Goal: Complete application form: Complete application form

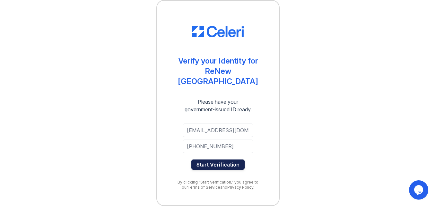
click at [221, 160] on button "Start Verification" at bounding box center [217, 165] width 53 height 10
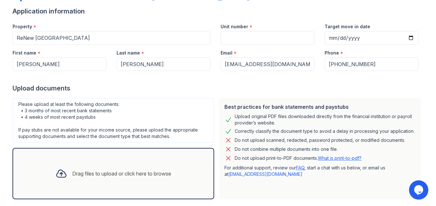
scroll to position [51, 0]
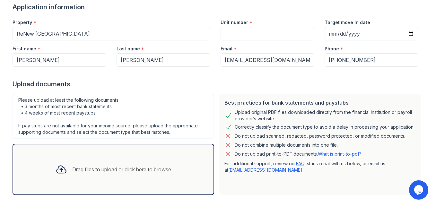
click at [103, 145] on div "Drag files to upload or click here to browse" at bounding box center [114, 169] width 202 height 51
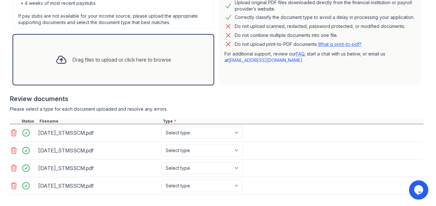
scroll to position [167, 0]
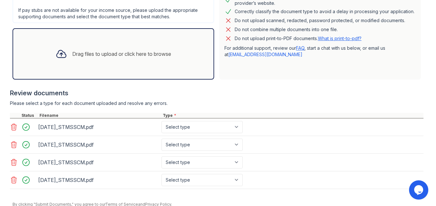
click at [12, 128] on icon at bounding box center [14, 127] width 8 height 8
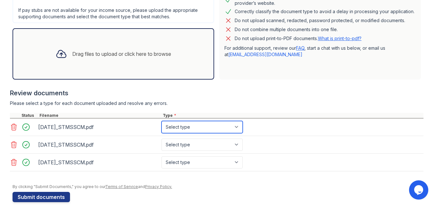
click at [235, 130] on select "Select type Paystub Bank Statement Offer Letter Tax Documents Benefit Award Let…" at bounding box center [201, 127] width 81 height 12
select select "bank_statement"
click at [161, 121] on select "Select type Paystub Bank Statement Offer Letter Tax Documents Benefit Award Let…" at bounding box center [201, 127] width 81 height 12
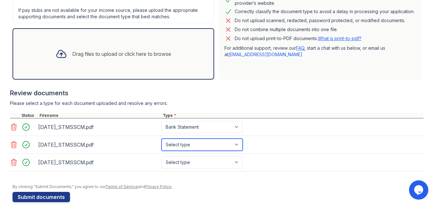
click at [238, 144] on select "Select type Paystub Bank Statement Offer Letter Tax Documents Benefit Award Let…" at bounding box center [201, 145] width 81 height 12
select select "bank_statement"
click at [161, 139] on select "Select type Paystub Bank Statement Offer Letter Tax Documents Benefit Award Let…" at bounding box center [201, 145] width 81 height 12
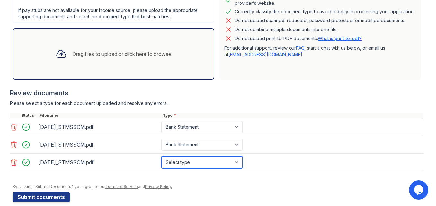
click at [235, 161] on select "Select type Paystub Bank Statement Offer Letter Tax Documents Benefit Award Let…" at bounding box center [201, 162] width 81 height 12
select select "bank_statement"
click at [161, 156] on select "Select type Paystub Bank Statement Offer Letter Tax Documents Benefit Award Let…" at bounding box center [201, 162] width 81 height 12
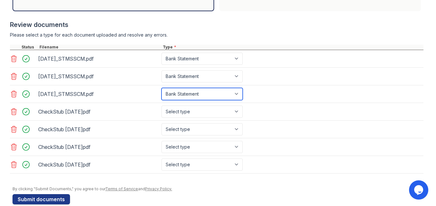
scroll to position [247, 0]
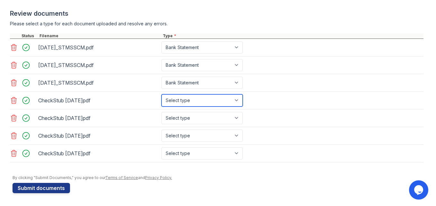
click at [237, 100] on select "Select type Paystub Bank Statement Offer Letter Tax Documents Benefit Award Let…" at bounding box center [201, 100] width 81 height 12
select select "paystub"
click at [161, 94] on select "Select type Paystub Bank Statement Offer Letter Tax Documents Benefit Award Let…" at bounding box center [201, 100] width 81 height 12
click at [237, 98] on select "Select type Paystub Bank Statement Offer Letter Tax Documents Benefit Award Let…" at bounding box center [201, 100] width 81 height 12
click at [241, 99] on select "Select type Paystub Bank Statement Offer Letter Tax Documents Benefit Award Let…" at bounding box center [201, 100] width 81 height 12
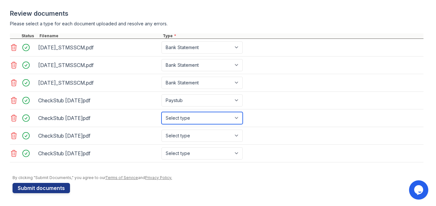
click at [233, 119] on select "Select type Paystub Bank Statement Offer Letter Tax Documents Benefit Award Let…" at bounding box center [201, 118] width 81 height 12
select select "paystub"
click at [161, 112] on select "Select type Paystub Bank Statement Offer Letter Tax Documents Benefit Award Let…" at bounding box center [201, 118] width 81 height 12
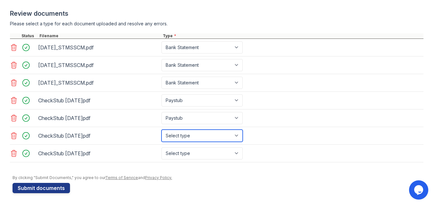
click at [236, 136] on select "Select type Paystub Bank Statement Offer Letter Tax Documents Benefit Award Let…" at bounding box center [201, 136] width 81 height 12
select select "paystub"
click at [161, 130] on select "Select type Paystub Bank Statement Offer Letter Tax Documents Benefit Award Let…" at bounding box center [201, 136] width 81 height 12
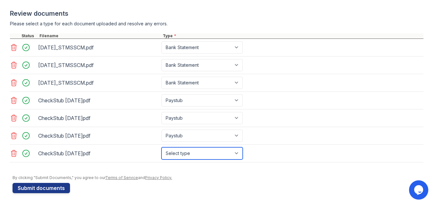
click at [235, 154] on select "Select type Paystub Bank Statement Offer Letter Tax Documents Benefit Award Let…" at bounding box center [201, 153] width 81 height 12
select select "paystub"
click at [161, 147] on select "Select type Paystub Bank Statement Offer Letter Tax Documents Benefit Award Let…" at bounding box center [201, 153] width 81 height 12
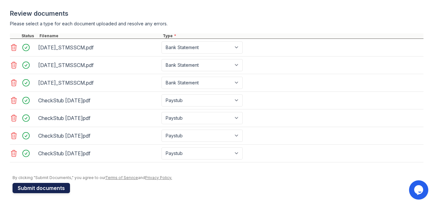
click at [31, 191] on button "Submit documents" at bounding box center [41, 188] width 57 height 10
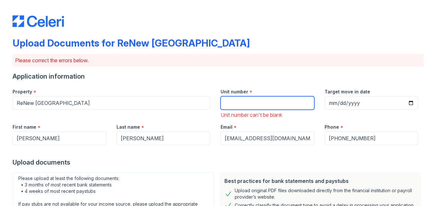
click at [242, 107] on input "Unit number" at bounding box center [268, 102] width 94 height 13
type input "M-5"
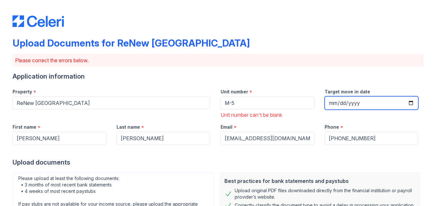
click at [407, 104] on input "Target move in date" at bounding box center [372, 102] width 94 height 13
type input "2025-10-03"
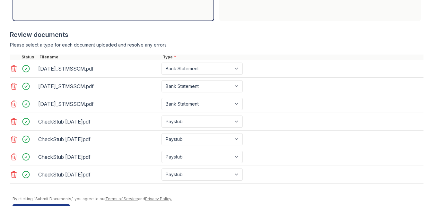
scroll to position [274, 0]
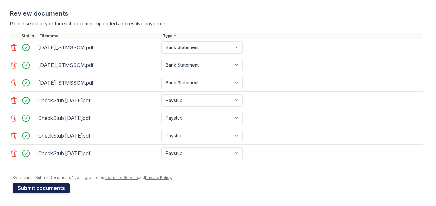
click at [45, 191] on button "Submit documents" at bounding box center [41, 188] width 57 height 10
